Goal: Task Accomplishment & Management: Manage account settings

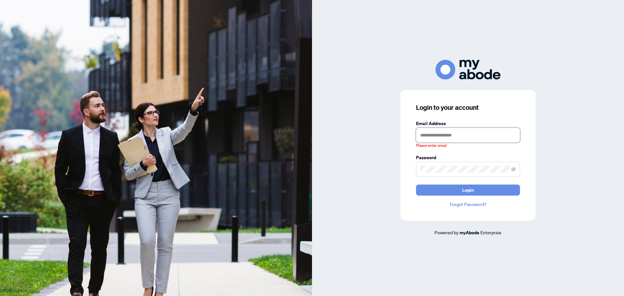
type input "**********"
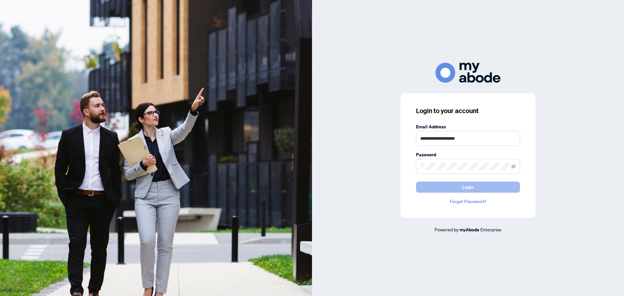
click at [474, 187] on button "Login" at bounding box center [468, 187] width 104 height 11
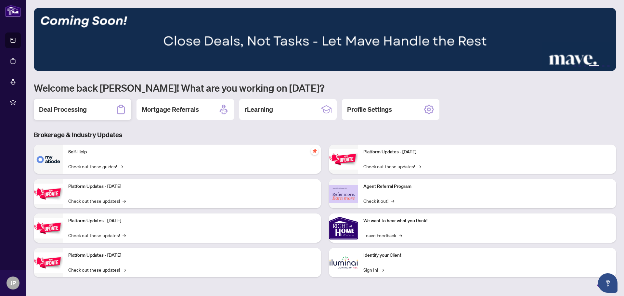
click at [96, 112] on div "Deal Processing" at bounding box center [82, 109] width 97 height 21
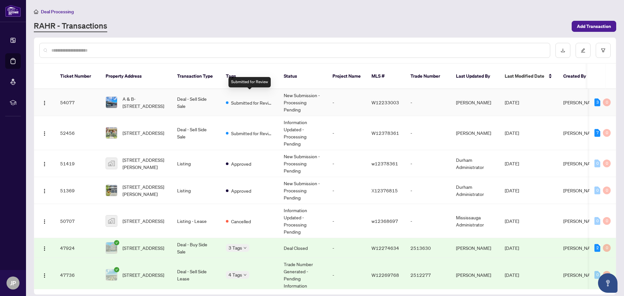
click at [254, 99] on span "Submitted for Review" at bounding box center [252, 102] width 42 height 7
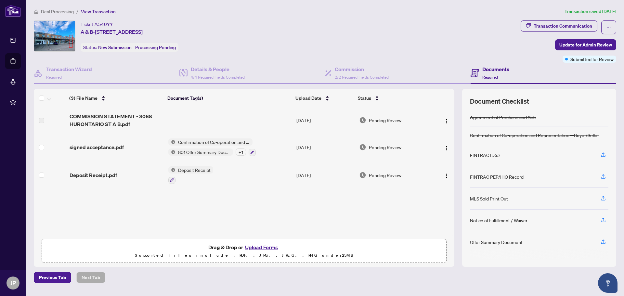
click at [48, 11] on span "Deal Processing" at bounding box center [57, 12] width 33 height 6
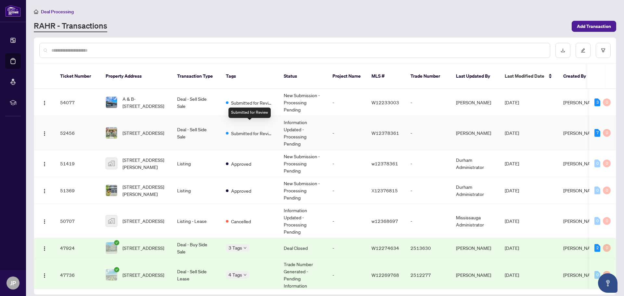
click at [257, 130] on span "Submitted for Review" at bounding box center [252, 133] width 42 height 7
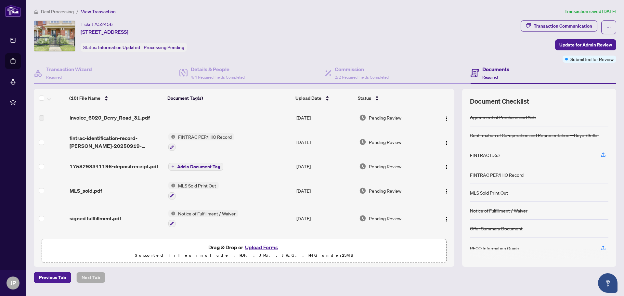
click at [55, 10] on span "Deal Processing" at bounding box center [57, 12] width 33 height 6
